Goal: Information Seeking & Learning: Get advice/opinions

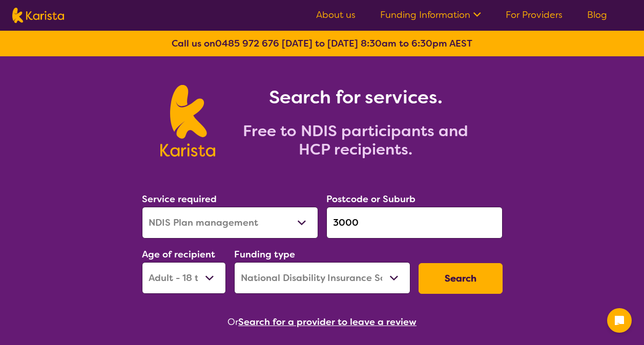
select select "NDIS Plan management"
select select "AD"
select select "NDIS"
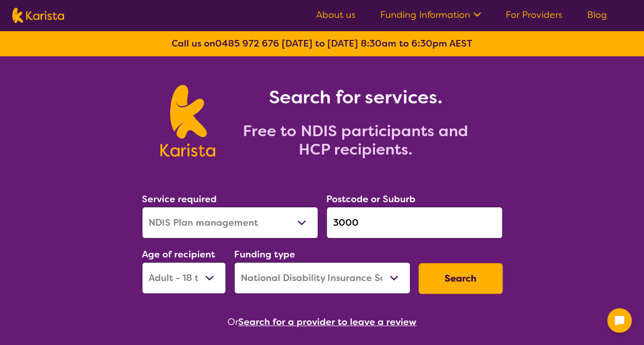
click at [465, 282] on button "Search" at bounding box center [461, 278] width 84 height 31
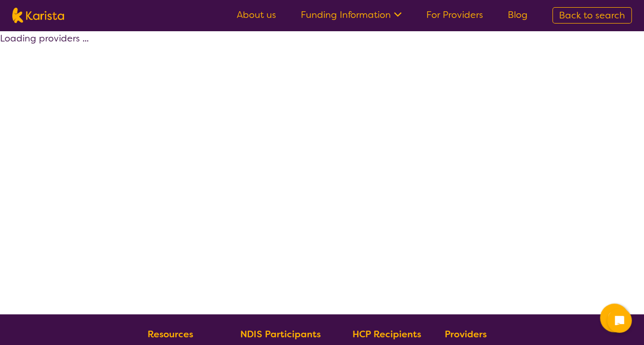
select select "by_score"
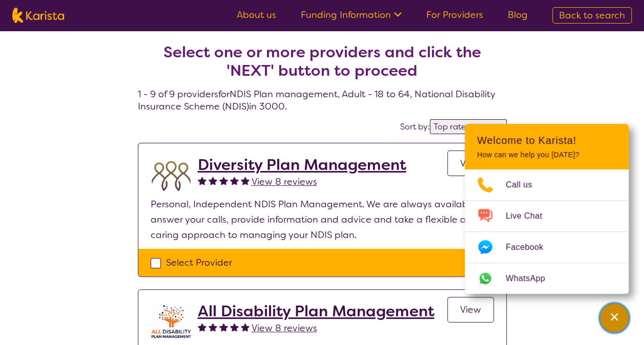
click at [618, 320] on icon "Channel Menu" at bounding box center [614, 317] width 10 height 10
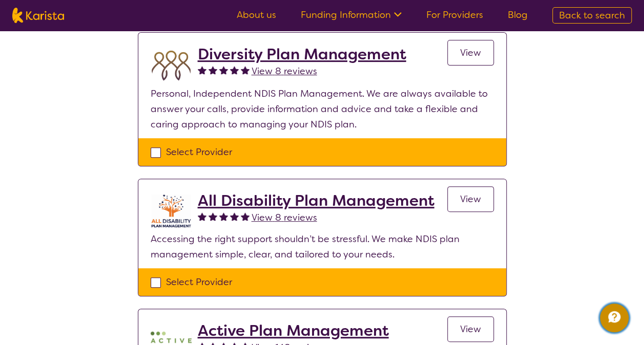
scroll to position [112, 0]
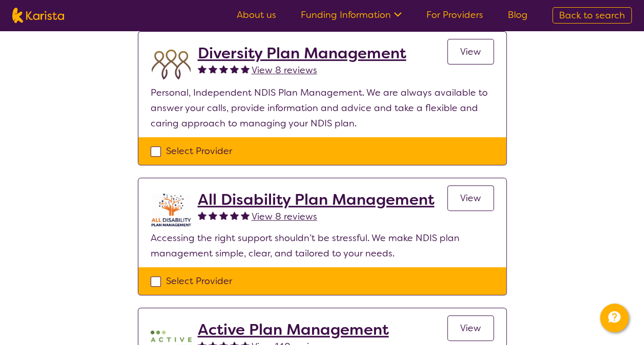
click at [274, 217] on span "View 8 reviews" at bounding box center [285, 217] width 66 height 12
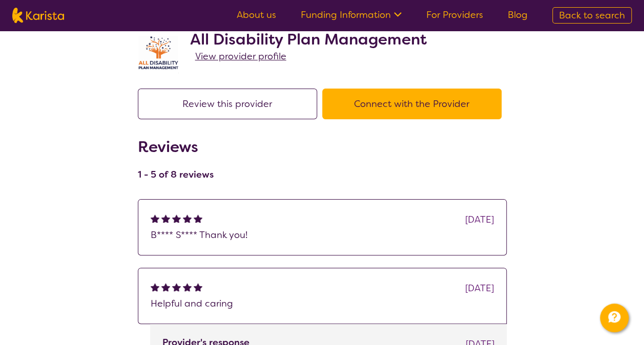
scroll to position [34, 0]
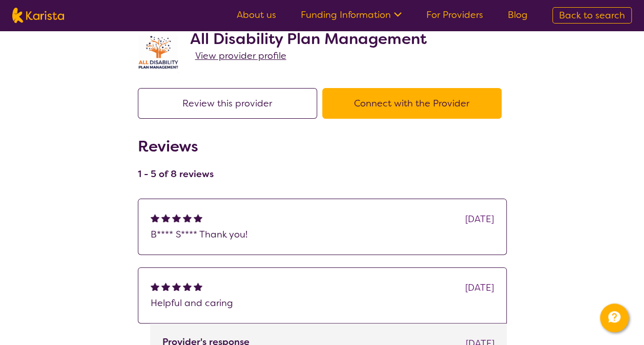
click at [317, 226] on div "[DATE]" at bounding box center [322, 219] width 343 height 15
click at [282, 242] on div "[DATE] B**** S**** Thank you!" at bounding box center [322, 227] width 369 height 56
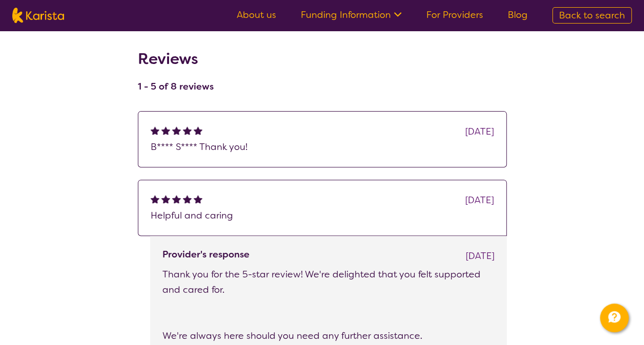
scroll to position [121, 0]
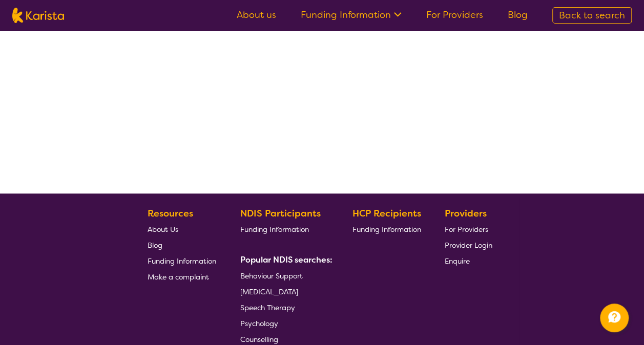
scroll to position [112, 0]
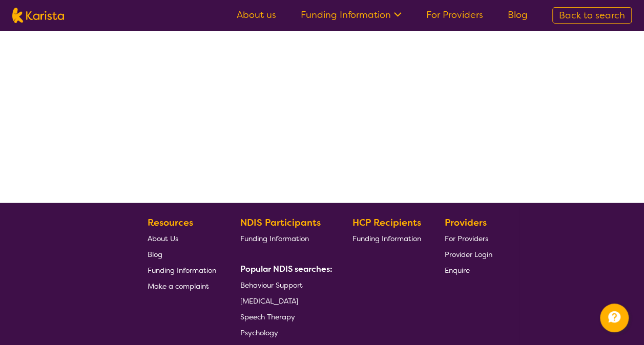
select select "by_score"
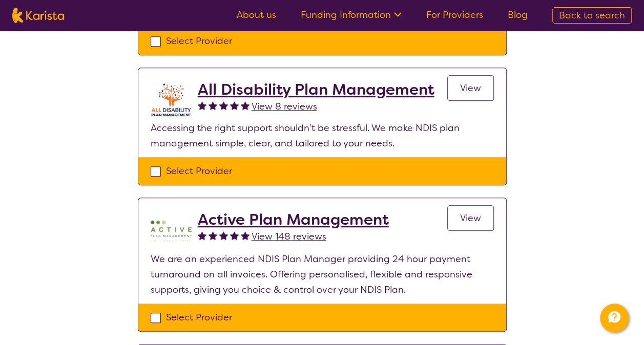
scroll to position [221, 0]
